Goal: Information Seeking & Learning: Learn about a topic

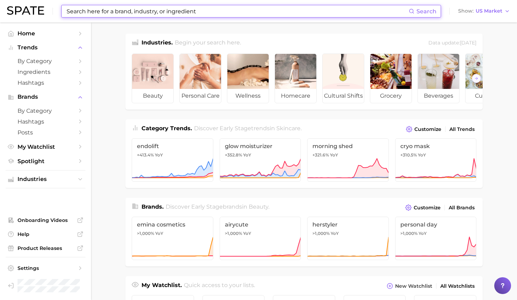
click at [185, 7] on input at bounding box center [237, 11] width 343 height 12
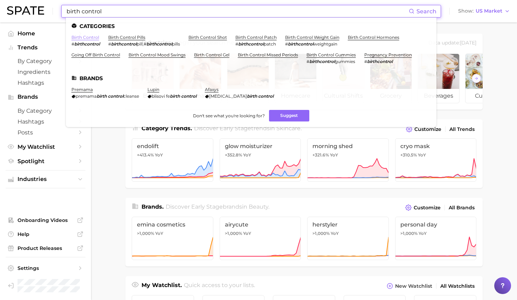
type input "birth control"
click at [81, 39] on link "birth control" at bounding box center [85, 37] width 28 height 5
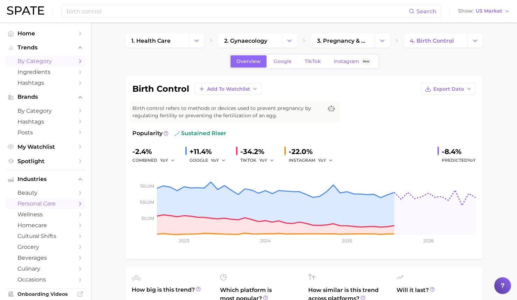
click at [58, 62] on span "by Category" at bounding box center [46, 61] width 56 height 7
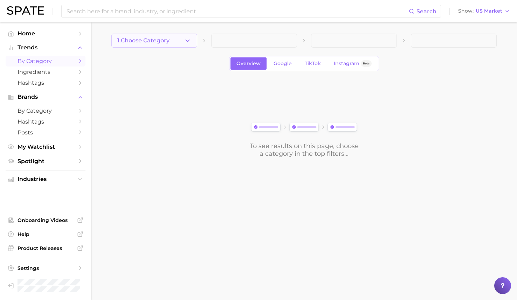
click at [146, 45] on button "1. Choose Category" at bounding box center [154, 41] width 86 height 14
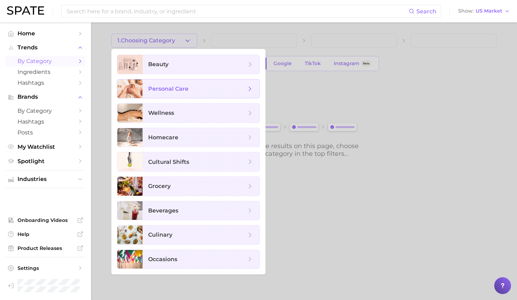
click at [196, 92] on span "personal care" at bounding box center [197, 89] width 98 height 8
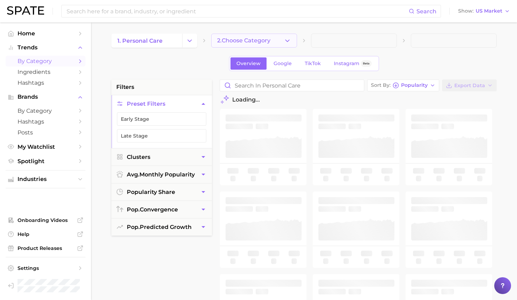
click at [257, 40] on span "2. Choose Category" at bounding box center [243, 40] width 53 height 6
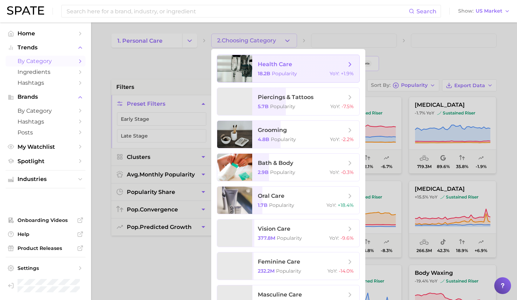
click at [276, 61] on span "health care" at bounding box center [275, 64] width 34 height 7
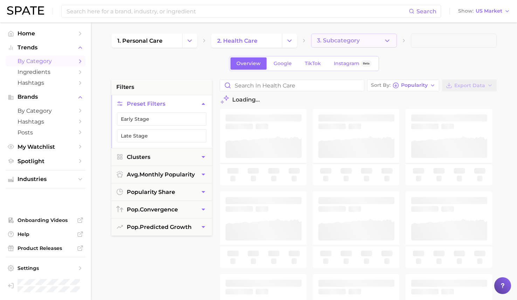
click at [328, 35] on button "3. Subcategory" at bounding box center [354, 41] width 86 height 14
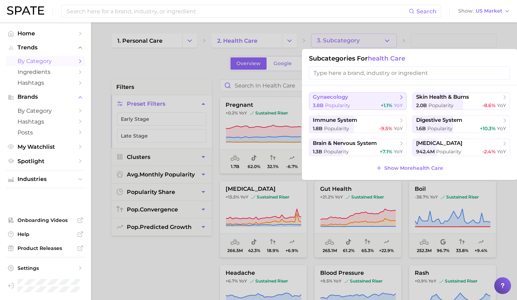
click at [352, 98] on span "gynaecology" at bounding box center [355, 97] width 85 height 7
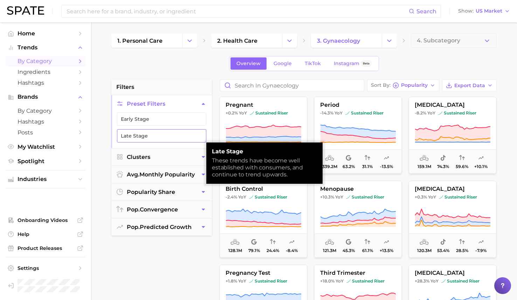
click at [180, 137] on button "Late Stage" at bounding box center [161, 135] width 89 height 13
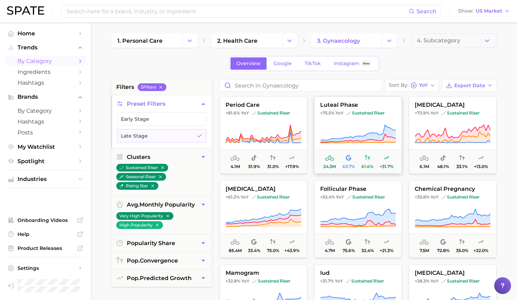
click at [346, 121] on button "luteal phase +75.5% YoY sustained riser 24.3m 63.7% 61.6% +31.7%" at bounding box center [358, 135] width 88 height 77
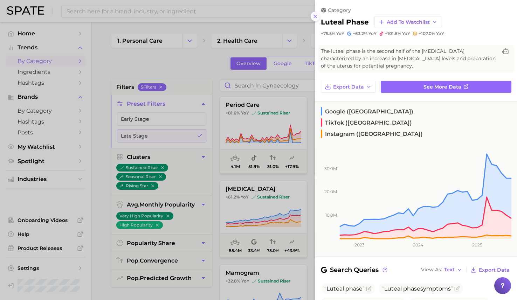
click at [314, 16] on icon at bounding box center [315, 17] width 6 height 6
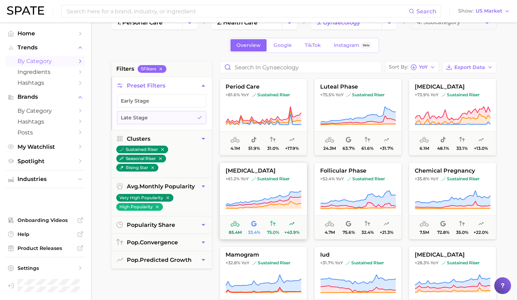
click at [269, 173] on span "[MEDICAL_DATA]" at bounding box center [263, 171] width 87 height 6
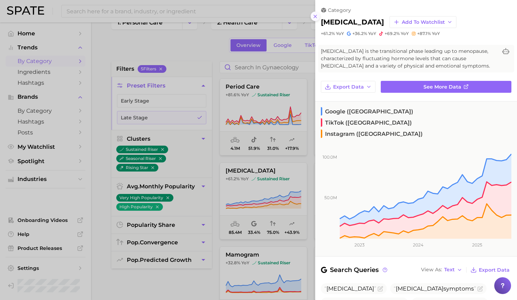
click at [315, 15] on icon at bounding box center [315, 17] width 6 height 6
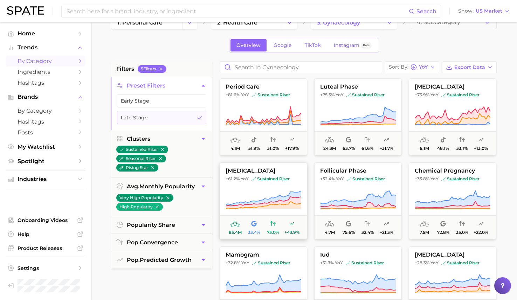
click at [271, 186] on button "[MEDICAL_DATA] +61.2% YoY sustained riser 85.4m 33.4% 75.0% +43.9%" at bounding box center [264, 201] width 88 height 77
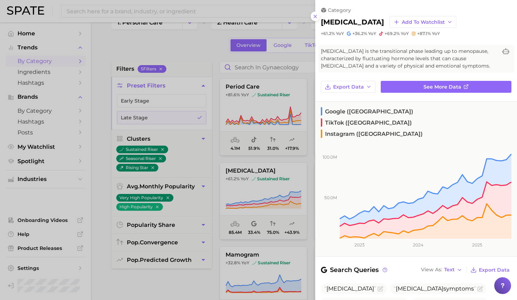
click at [168, 62] on div at bounding box center [258, 150] width 517 height 300
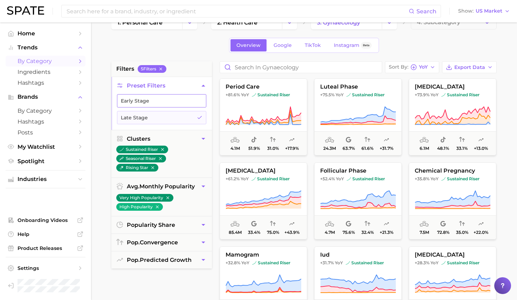
click at [197, 101] on icon "button" at bounding box center [200, 101] width 6 height 6
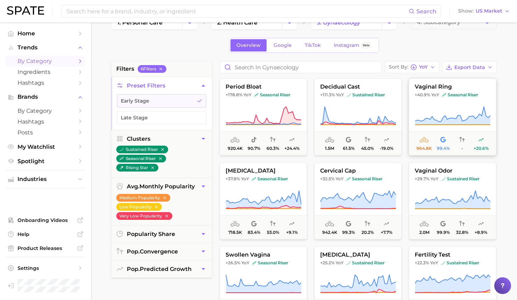
click at [430, 96] on span "+40.9% YoY" at bounding box center [427, 95] width 25 height 6
click at [265, 179] on span "seasonal riser" at bounding box center [270, 179] width 36 height 6
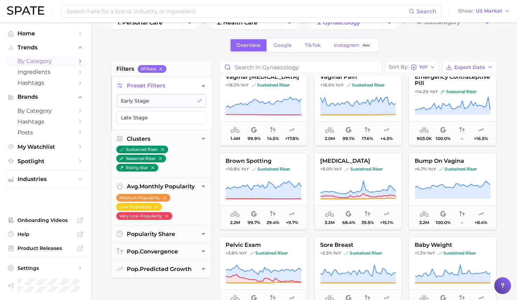
scroll to position [364, 0]
